Goal: Transaction & Acquisition: Obtain resource

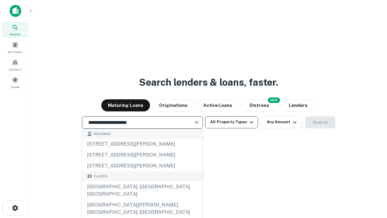
click at [142, 199] on div "[GEOGRAPHIC_DATA], [GEOGRAPHIC_DATA], [GEOGRAPHIC_DATA]" at bounding box center [142, 190] width 120 height 18
click at [232, 122] on button "All Property Types" at bounding box center [231, 122] width 53 height 12
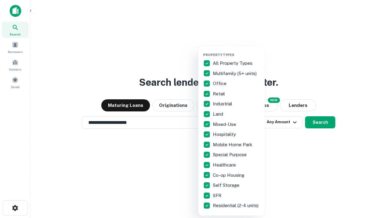
type input "**********"
click at [237, 51] on button "button" at bounding box center [236, 51] width 67 height 0
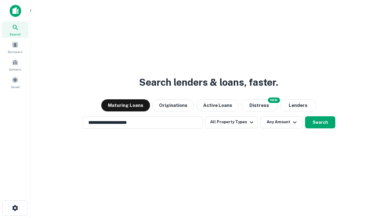
scroll to position [9, 0]
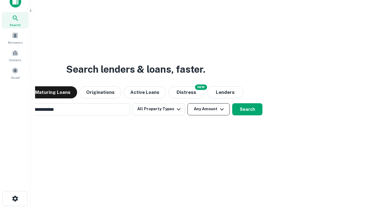
click at [188, 103] on button "Any Amount" at bounding box center [209, 109] width 42 height 12
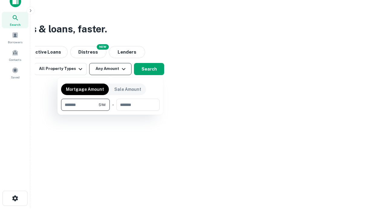
type input "*******"
click at [110, 111] on button "button" at bounding box center [110, 111] width 99 height 0
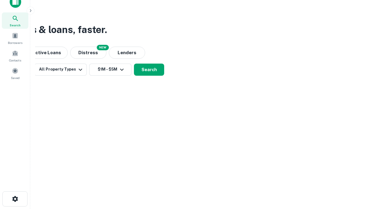
scroll to position [4, 112]
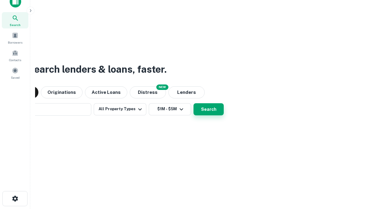
click at [194, 103] on button "Search" at bounding box center [209, 109] width 30 height 12
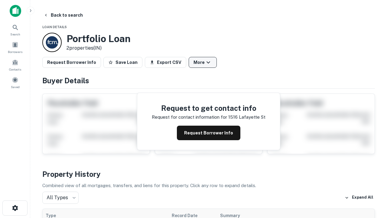
click at [203, 62] on button "More" at bounding box center [203, 62] width 28 height 11
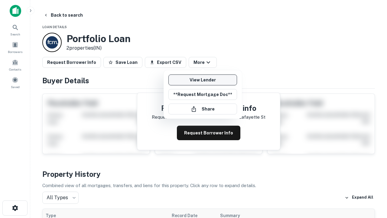
click at [203, 80] on link "View Lender" at bounding box center [202, 79] width 69 height 11
